Goal: Information Seeking & Learning: Learn about a topic

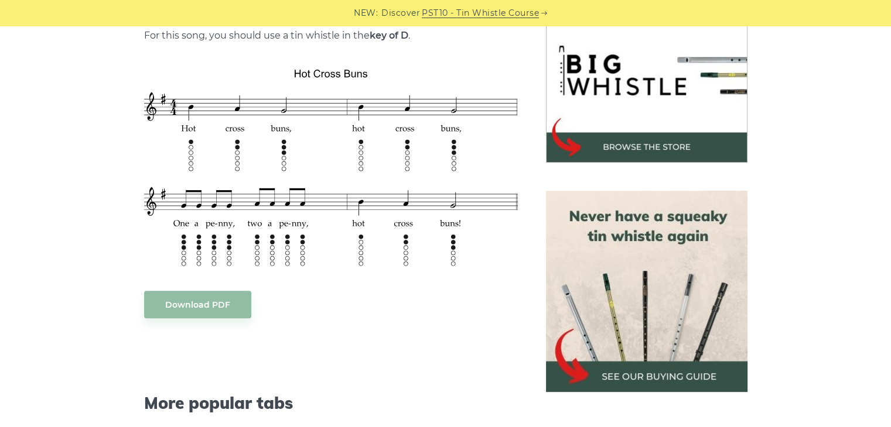
scroll to position [375, 0]
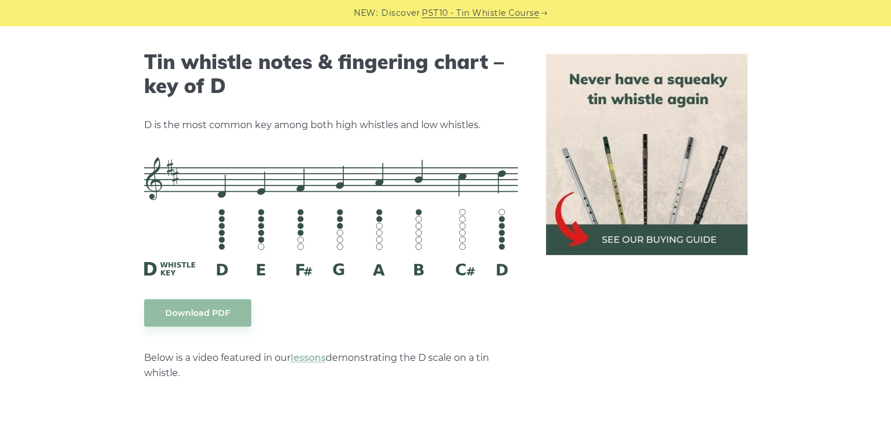
scroll to position [1819, 0]
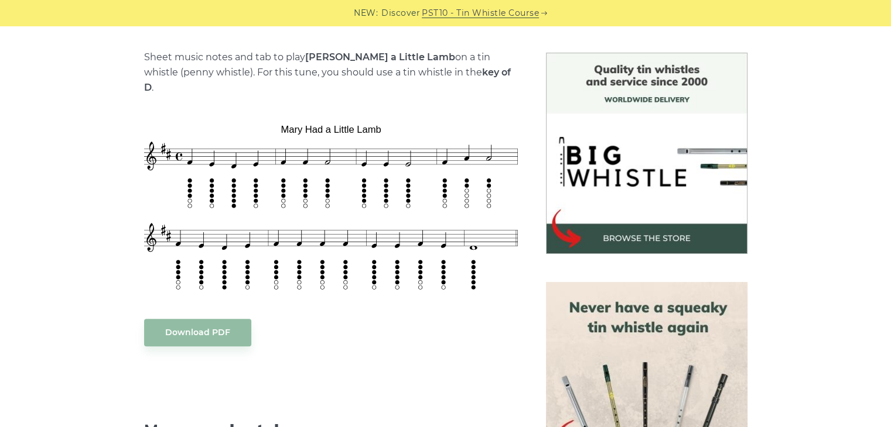
scroll to position [283, 0]
